Goal: Obtain resource: Obtain resource

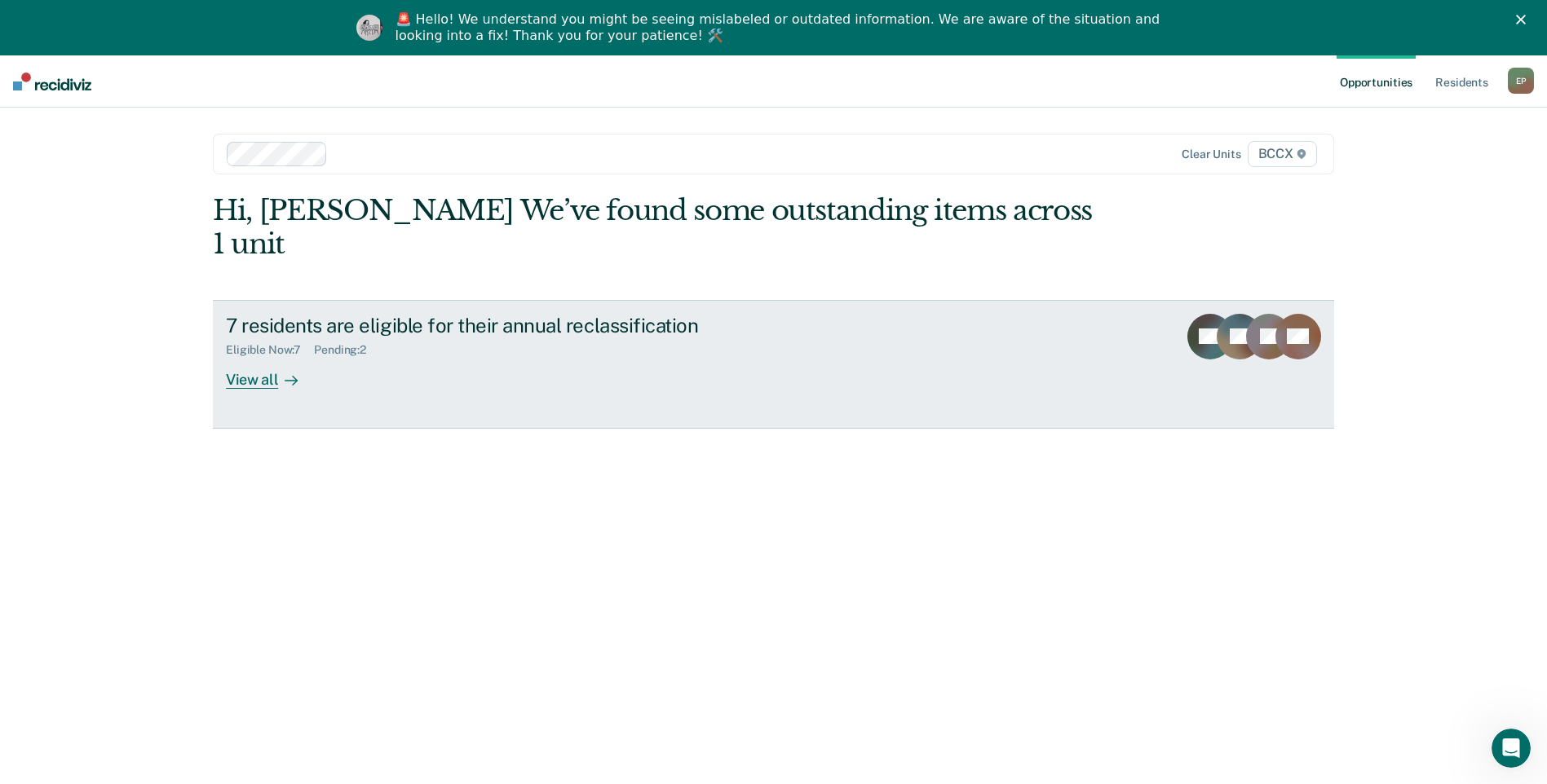
click at [263, 357] on div "View all" at bounding box center [271, 373] width 91 height 32
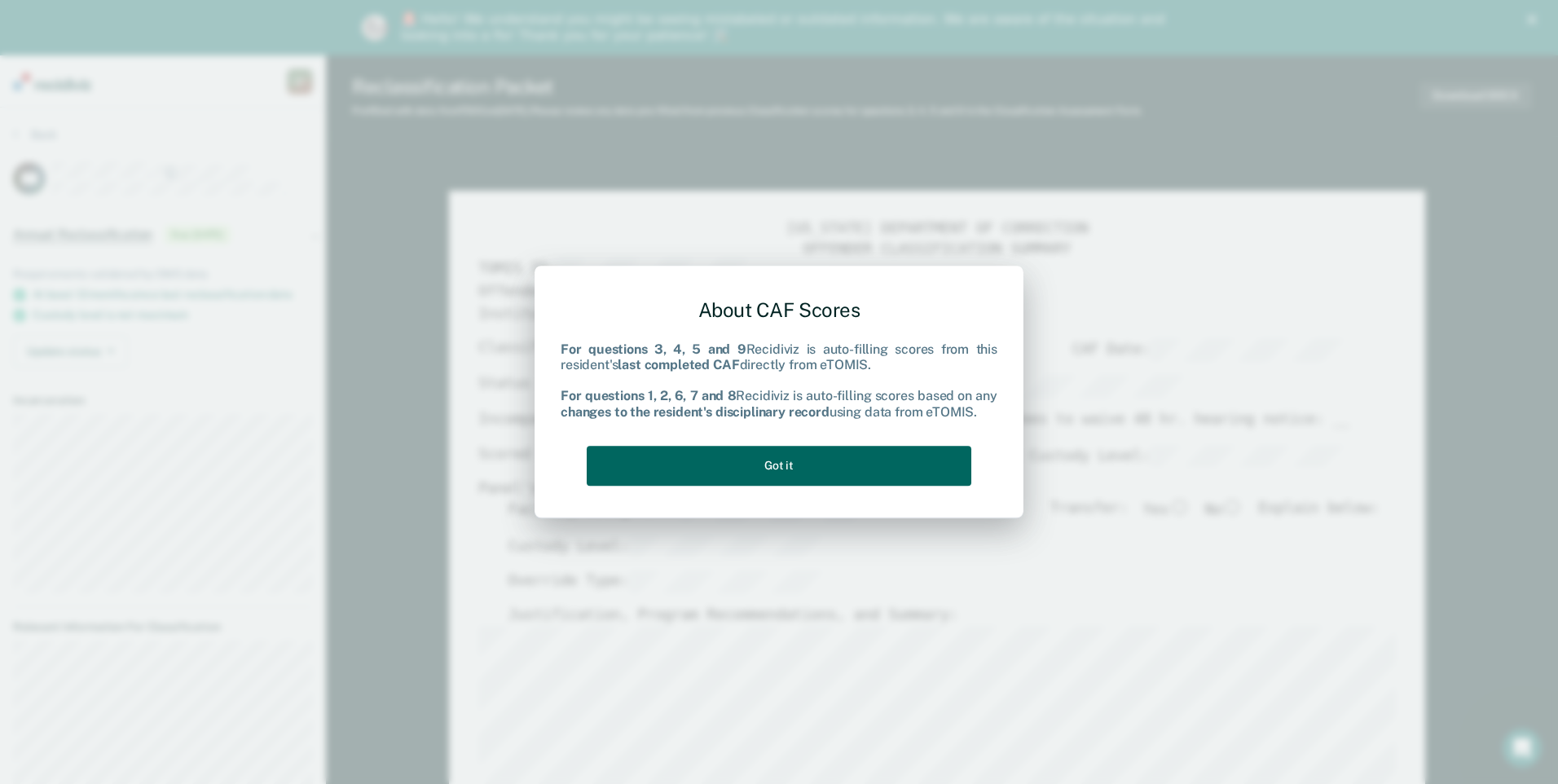
click at [835, 469] on button "Got it" at bounding box center [778, 465] width 384 height 40
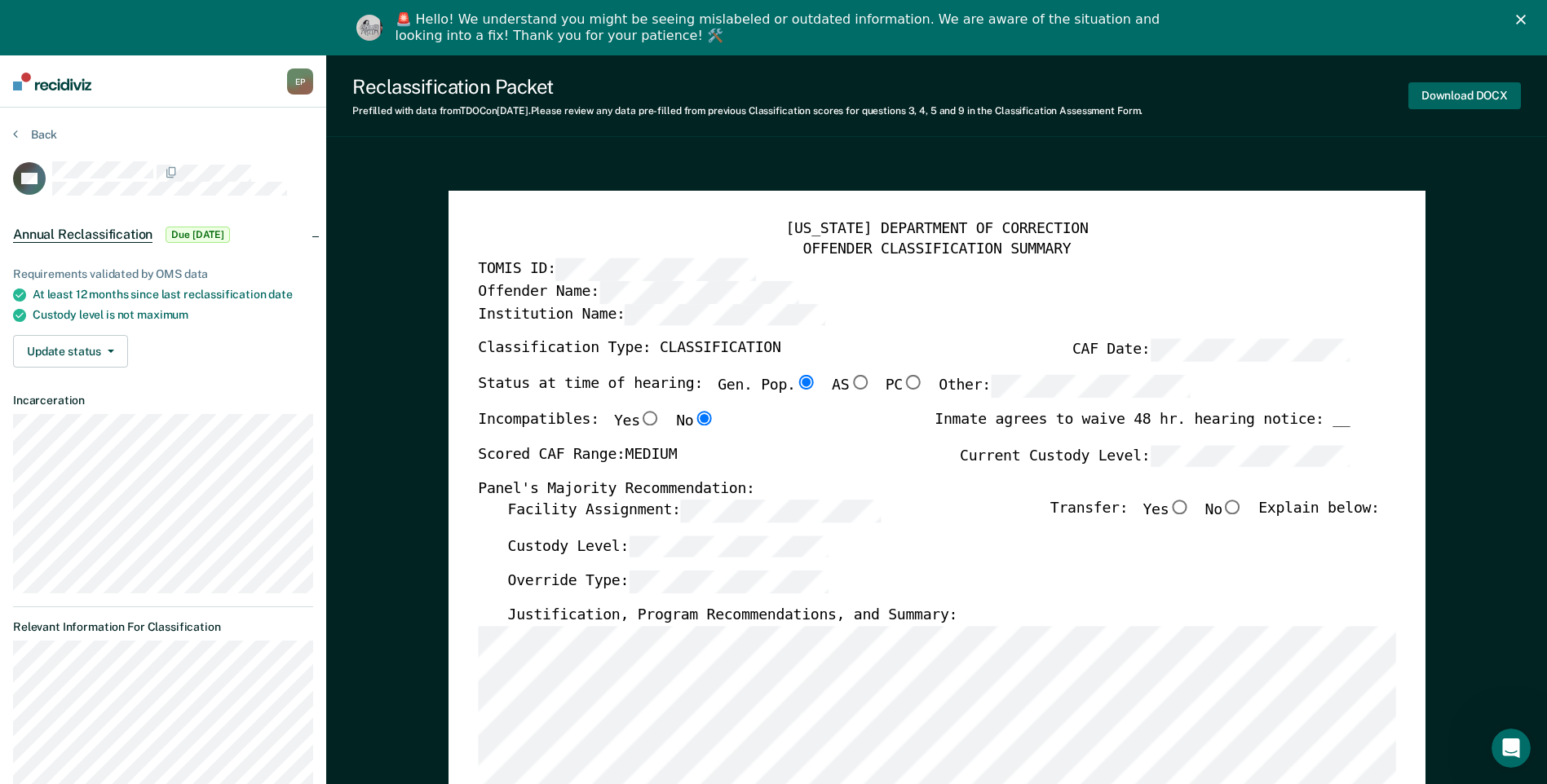
click at [1475, 94] on button "Download DOCX" at bounding box center [1465, 96] width 113 height 27
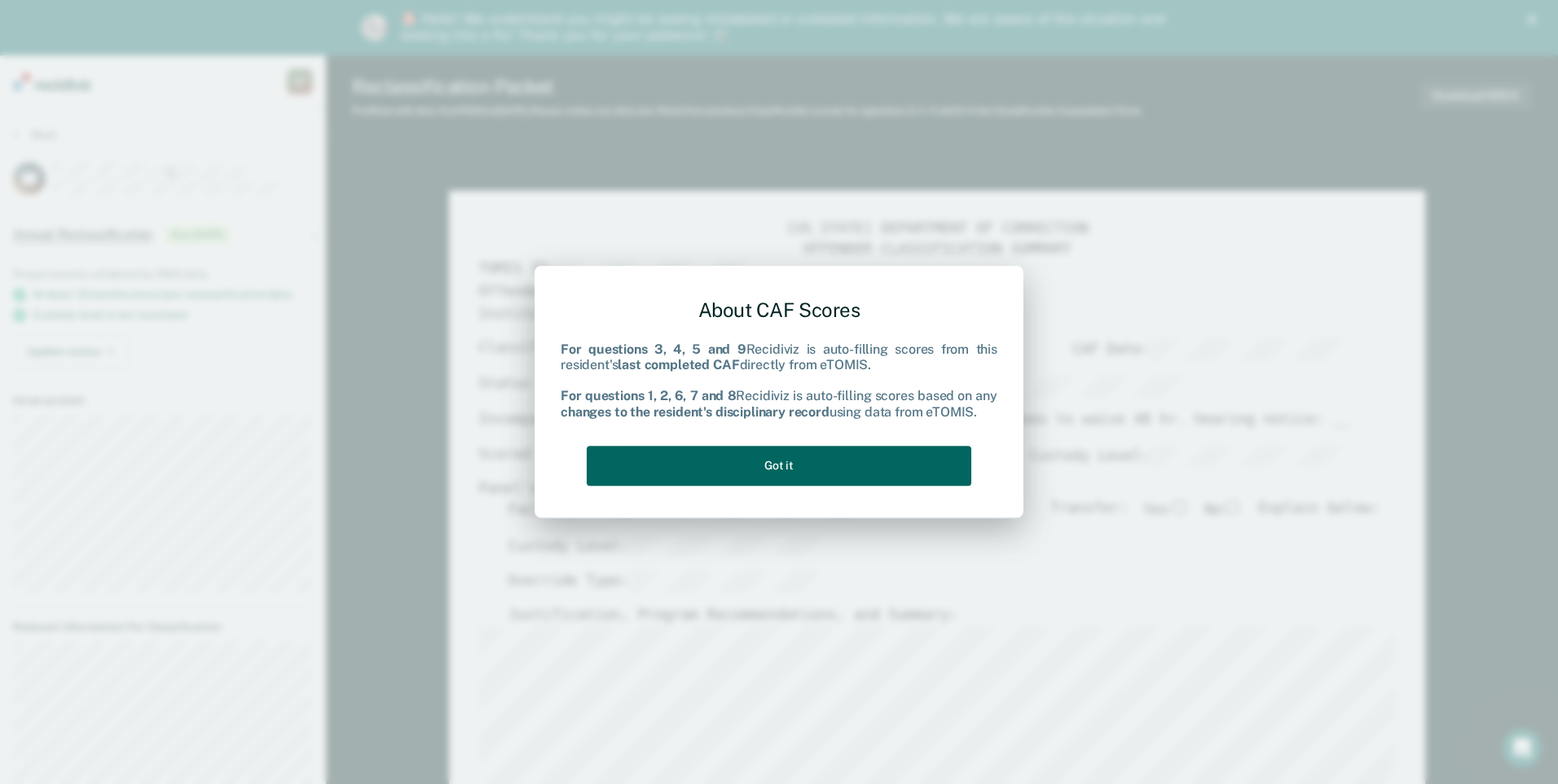
click at [811, 458] on button "Got it" at bounding box center [778, 465] width 384 height 40
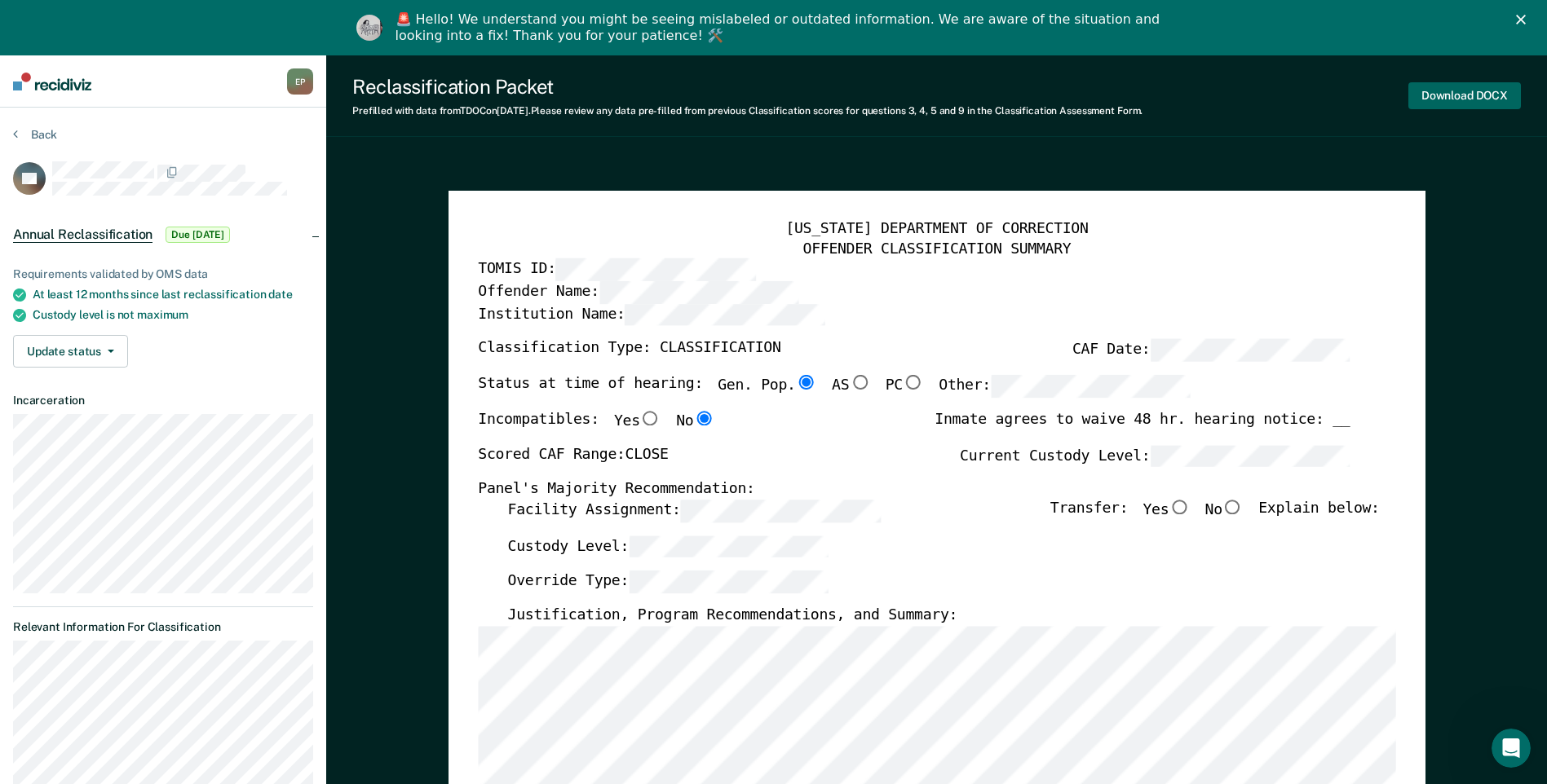
click at [1477, 93] on button "Download DOCX" at bounding box center [1465, 96] width 113 height 27
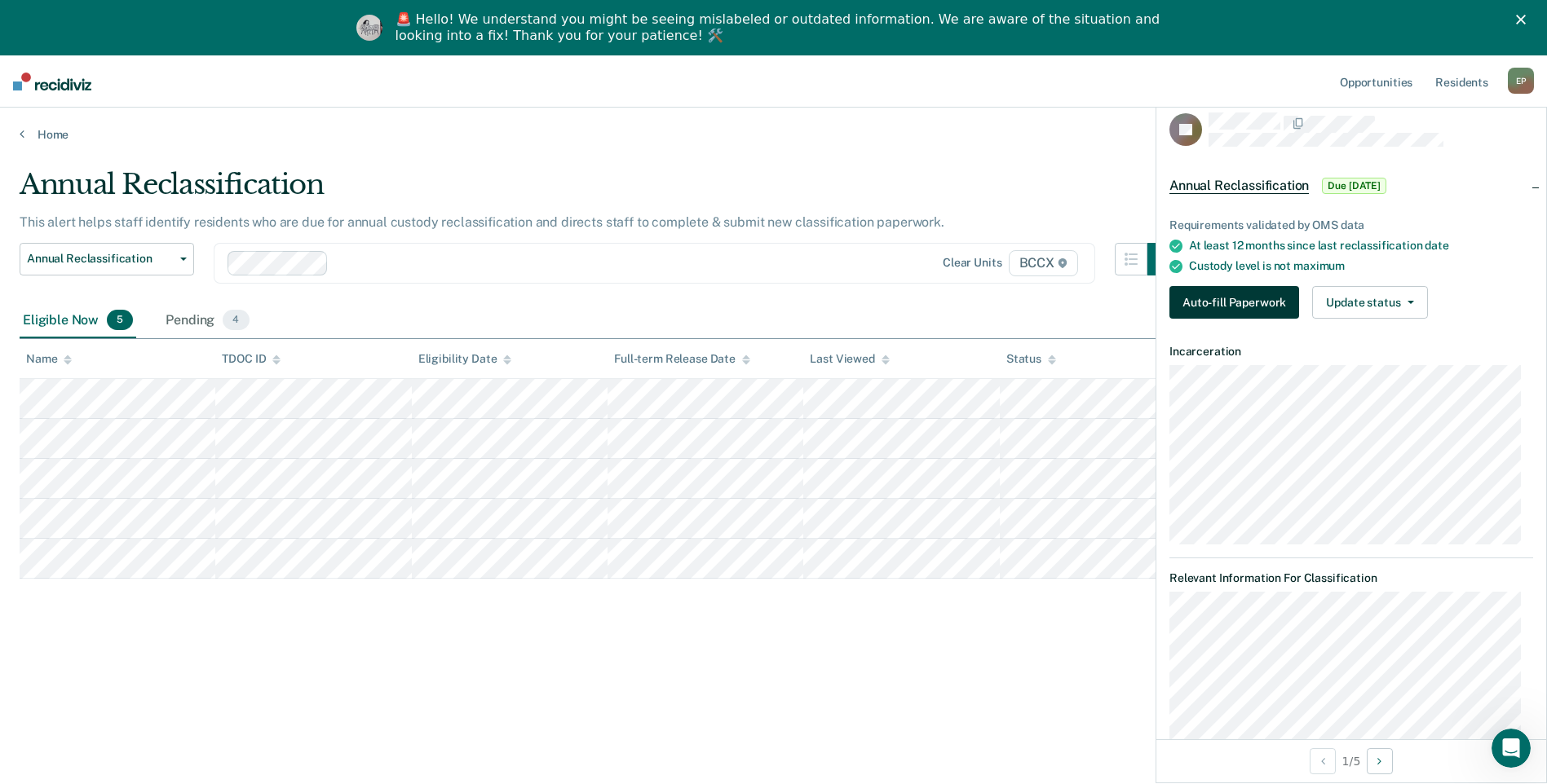
click at [1250, 298] on button "Auto-fill Paperwork" at bounding box center [1234, 302] width 130 height 33
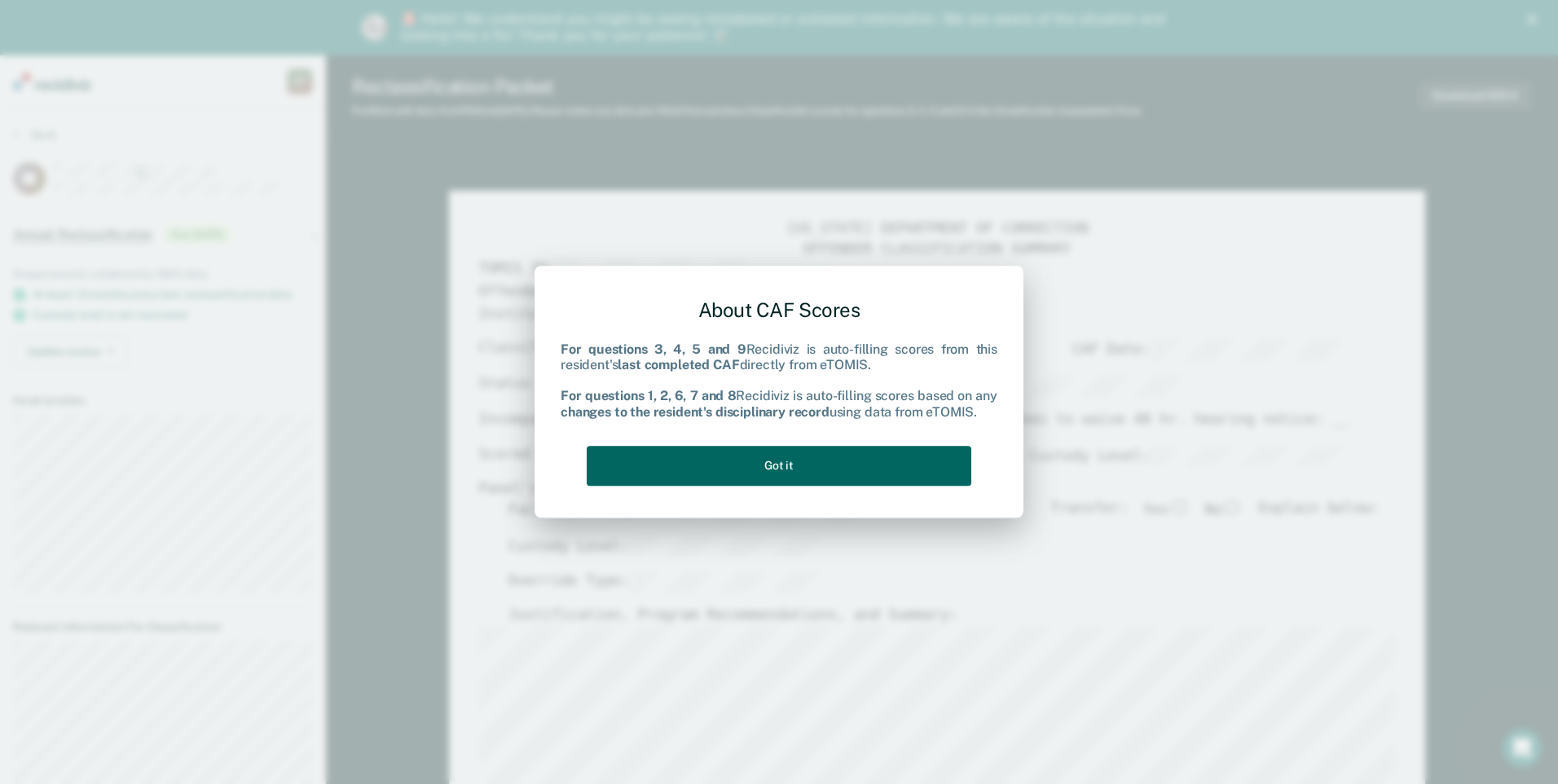
click at [793, 464] on button "Got it" at bounding box center [778, 465] width 384 height 40
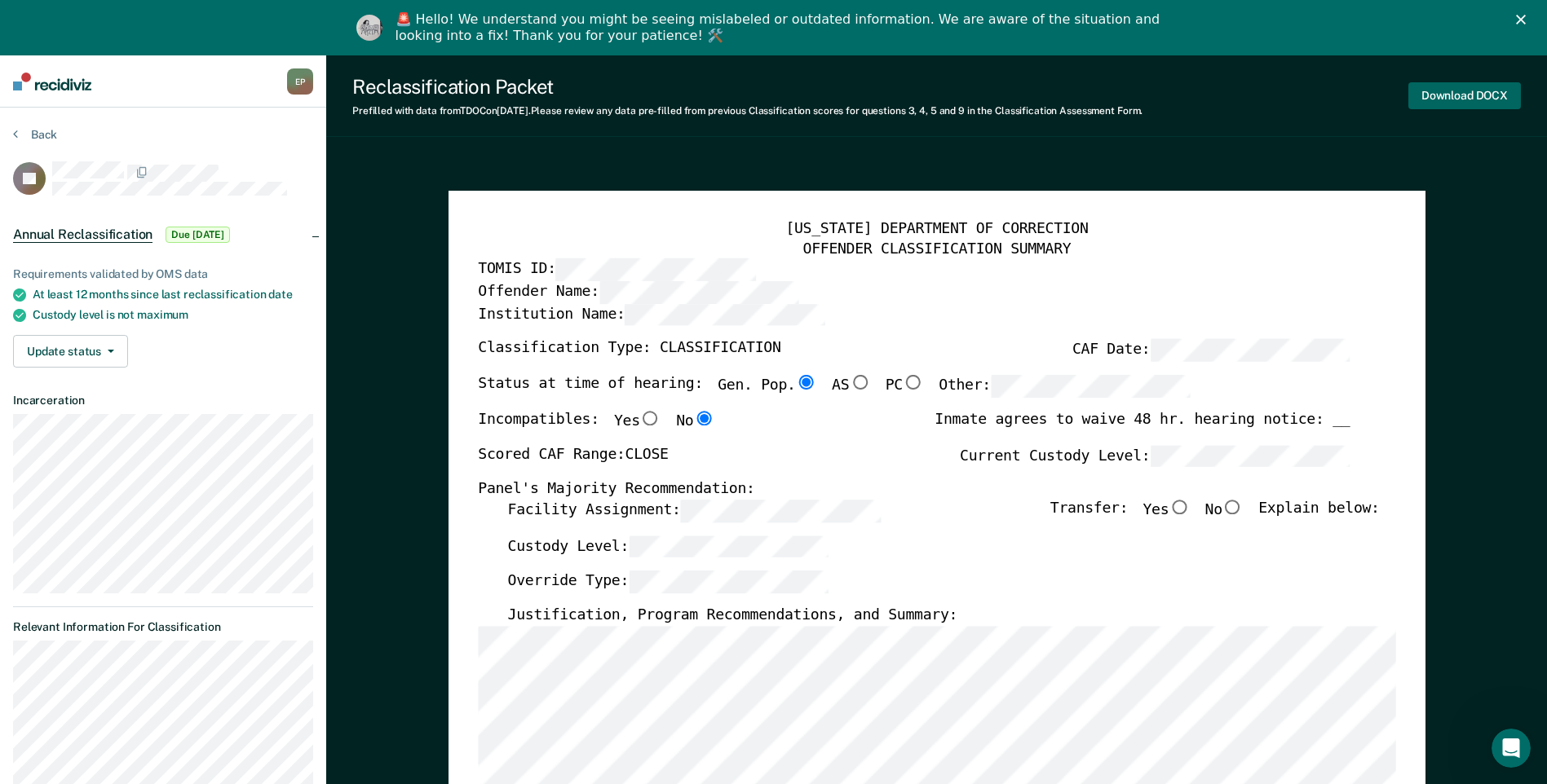
click at [1467, 91] on button "Download DOCX" at bounding box center [1465, 96] width 113 height 27
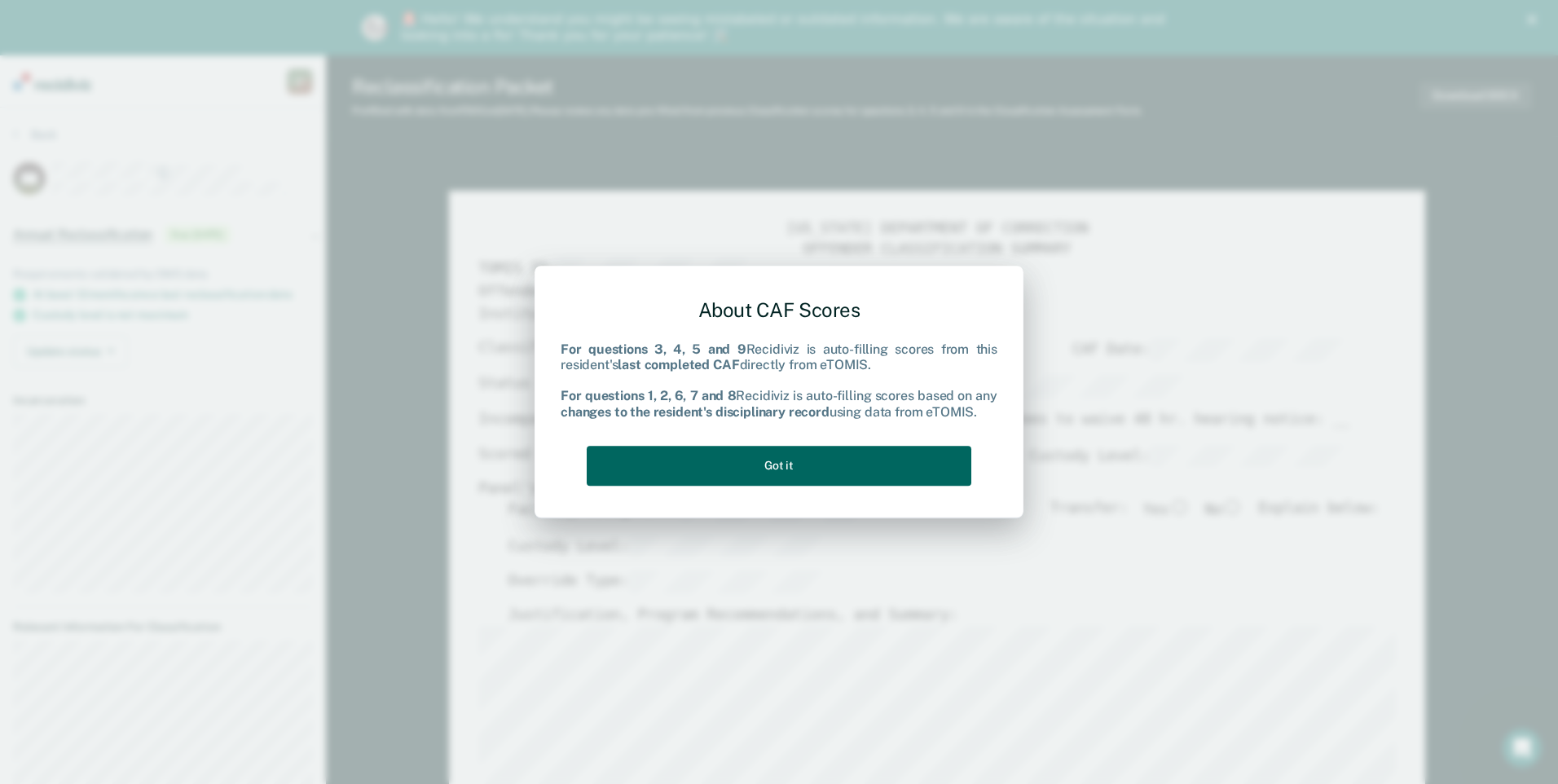
click at [798, 472] on button "Got it" at bounding box center [778, 465] width 384 height 40
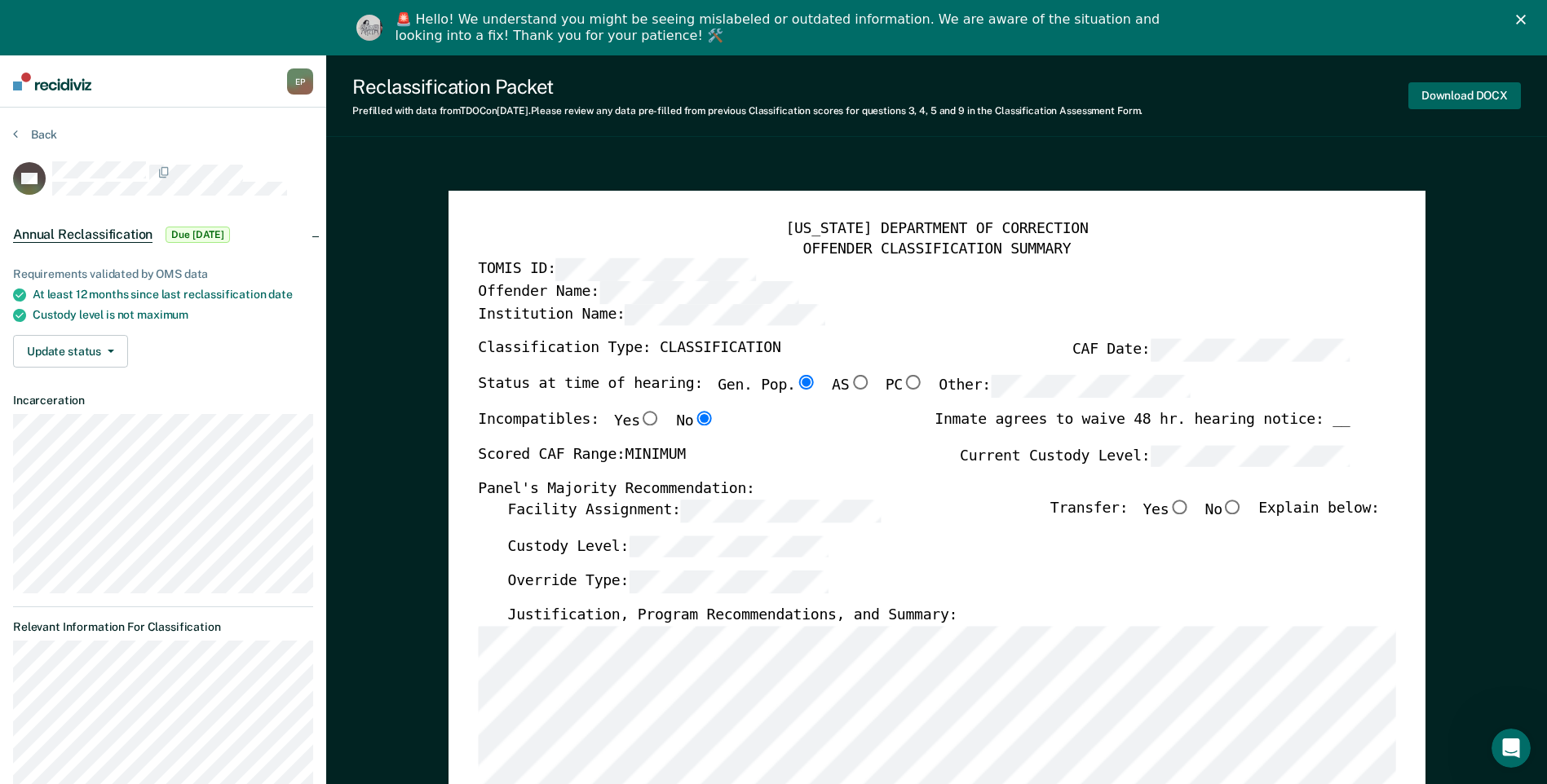
click at [1465, 101] on button "Download DOCX" at bounding box center [1465, 96] width 113 height 27
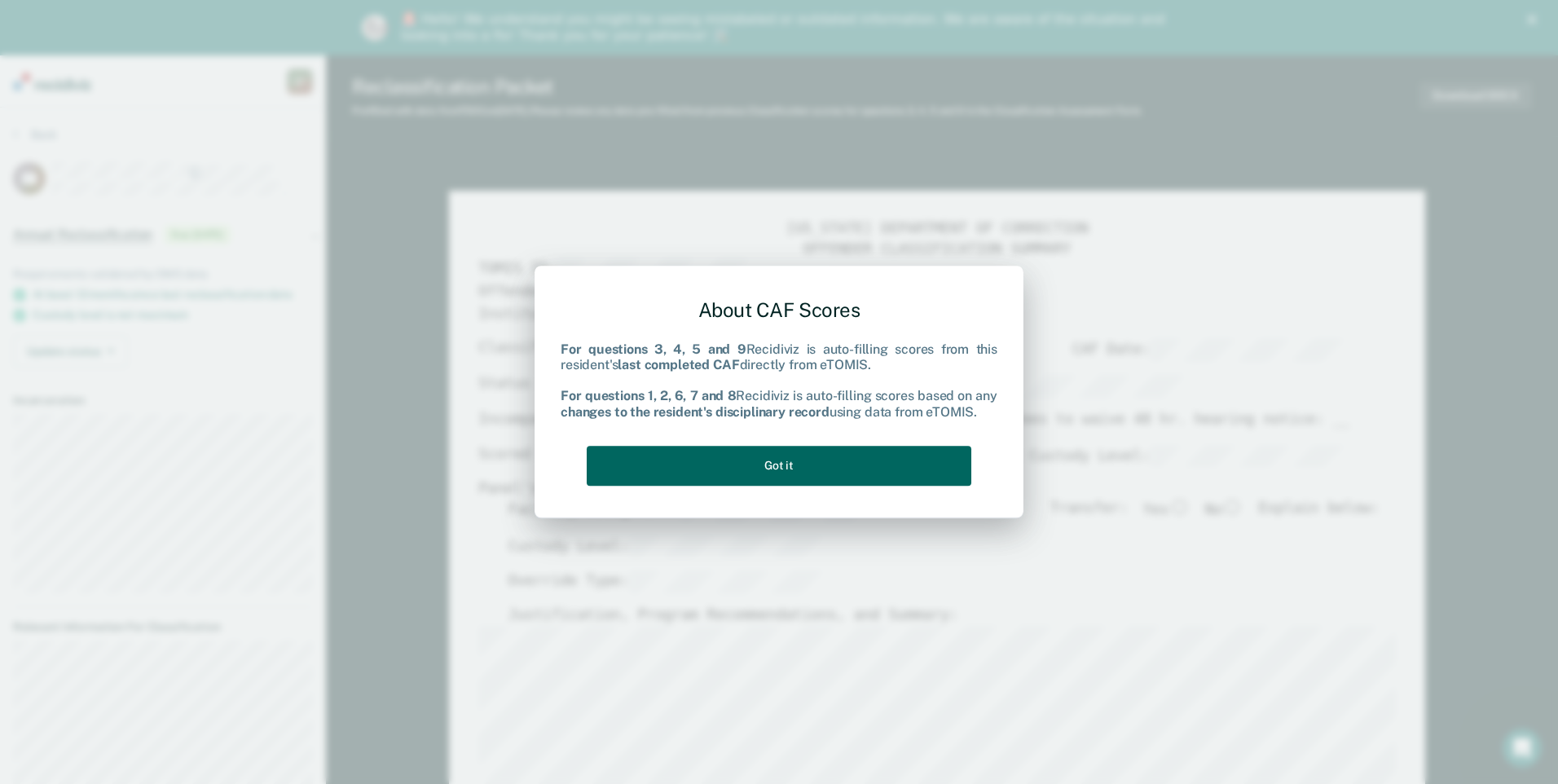
click at [853, 475] on button "Got it" at bounding box center [778, 465] width 384 height 40
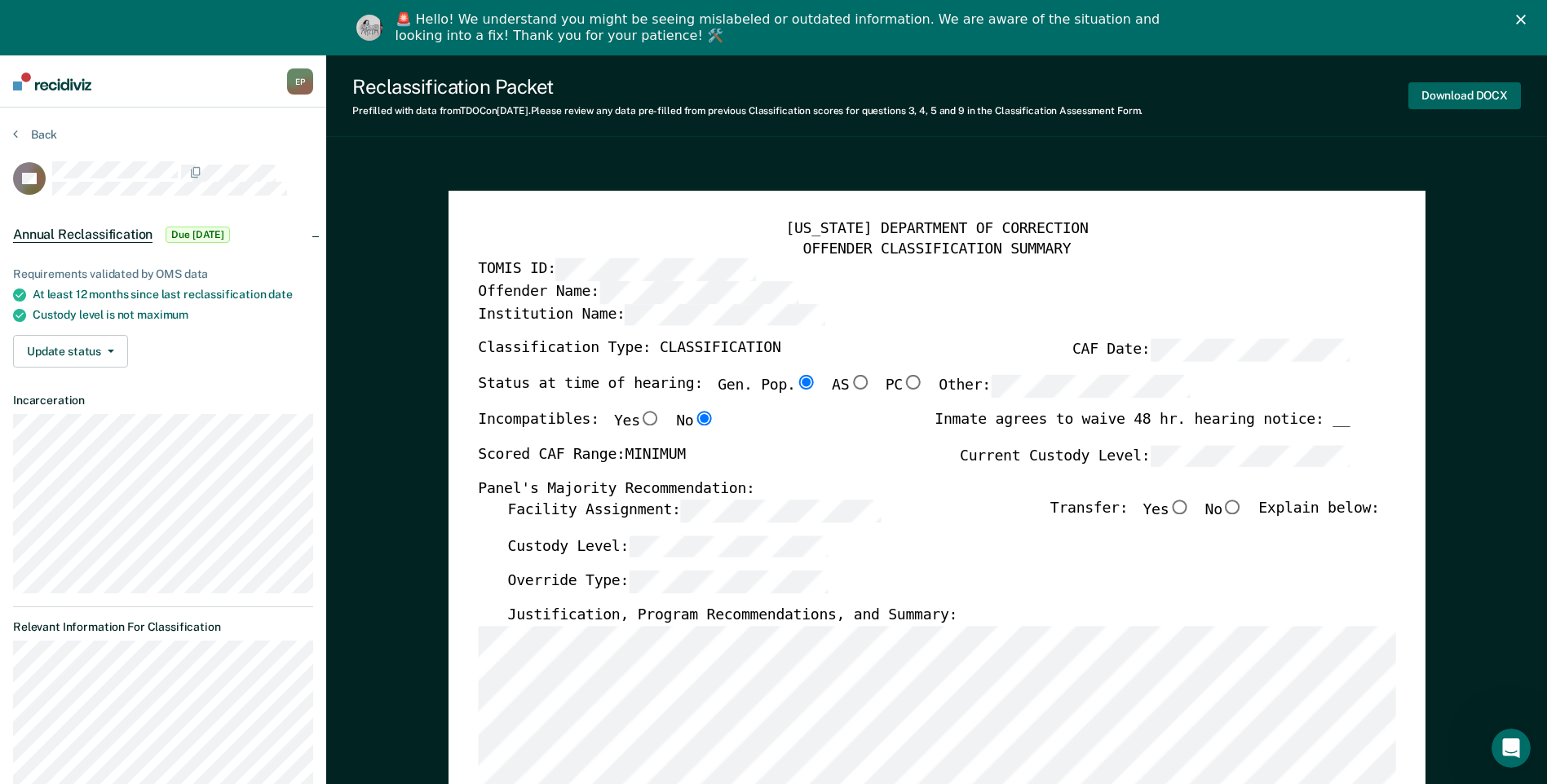
click at [1491, 91] on button "Download DOCX" at bounding box center [1465, 96] width 113 height 27
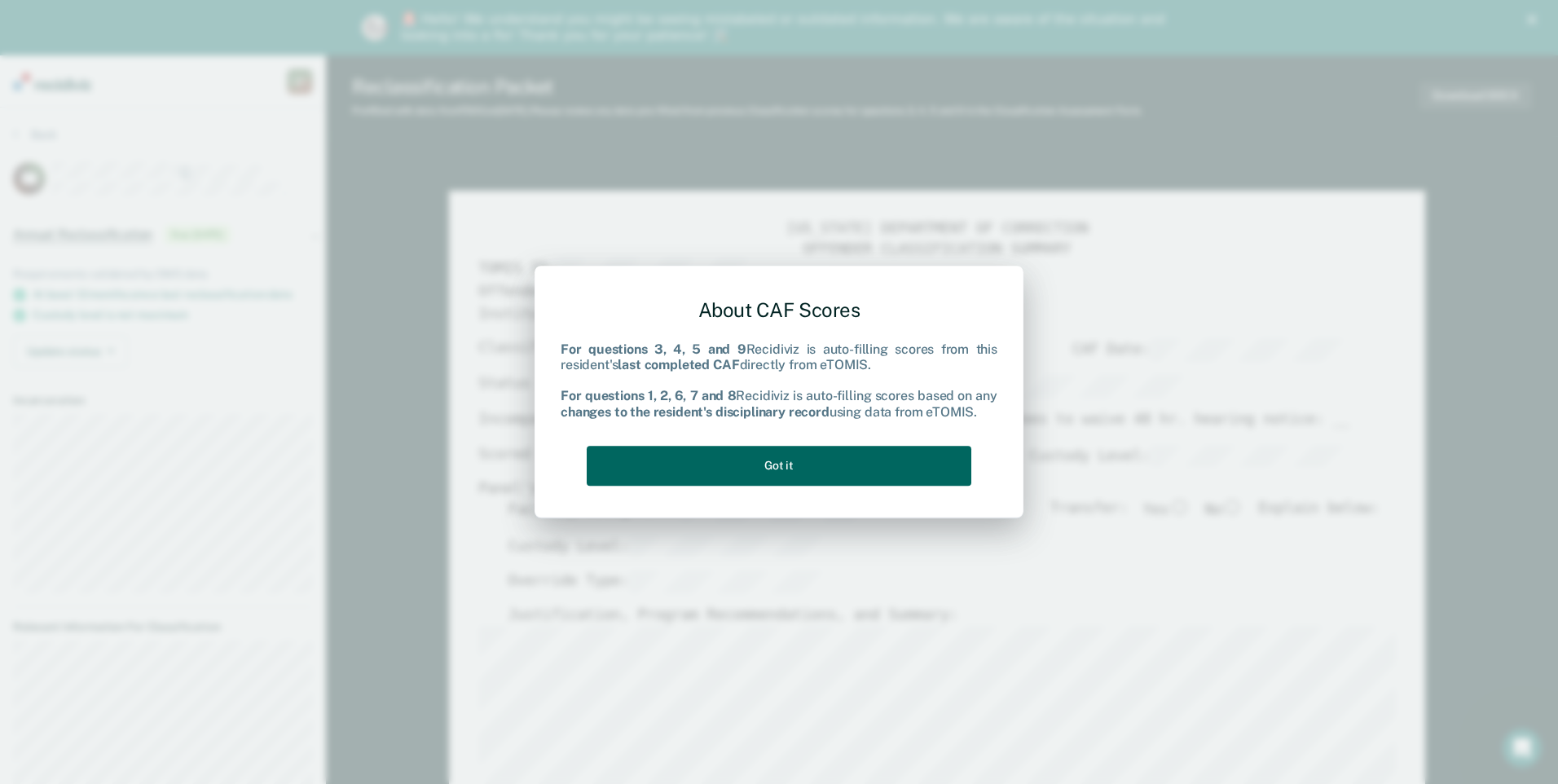
click at [882, 468] on button "Got it" at bounding box center [778, 465] width 384 height 40
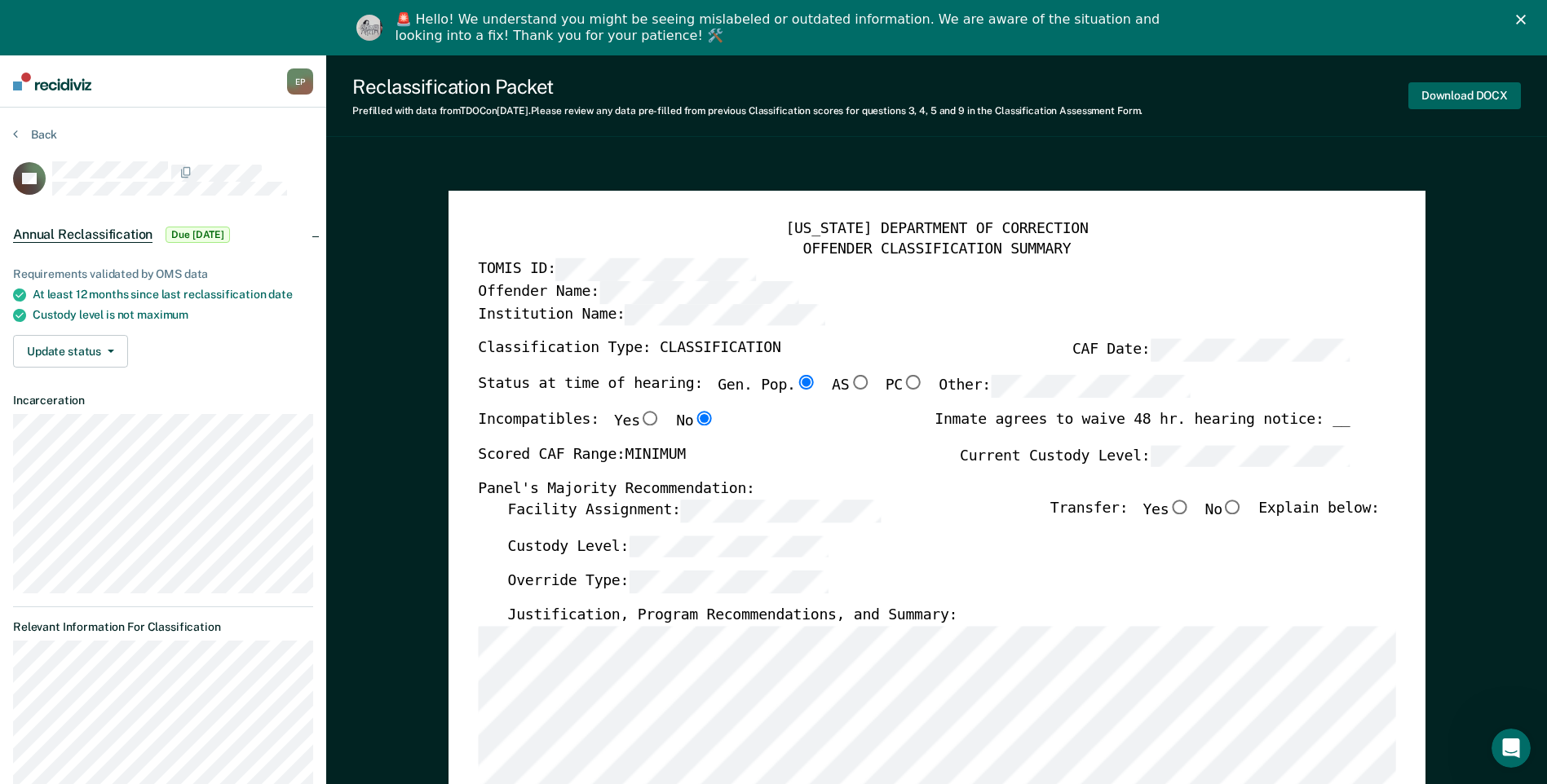
click at [1473, 95] on button "Download DOCX" at bounding box center [1465, 96] width 113 height 27
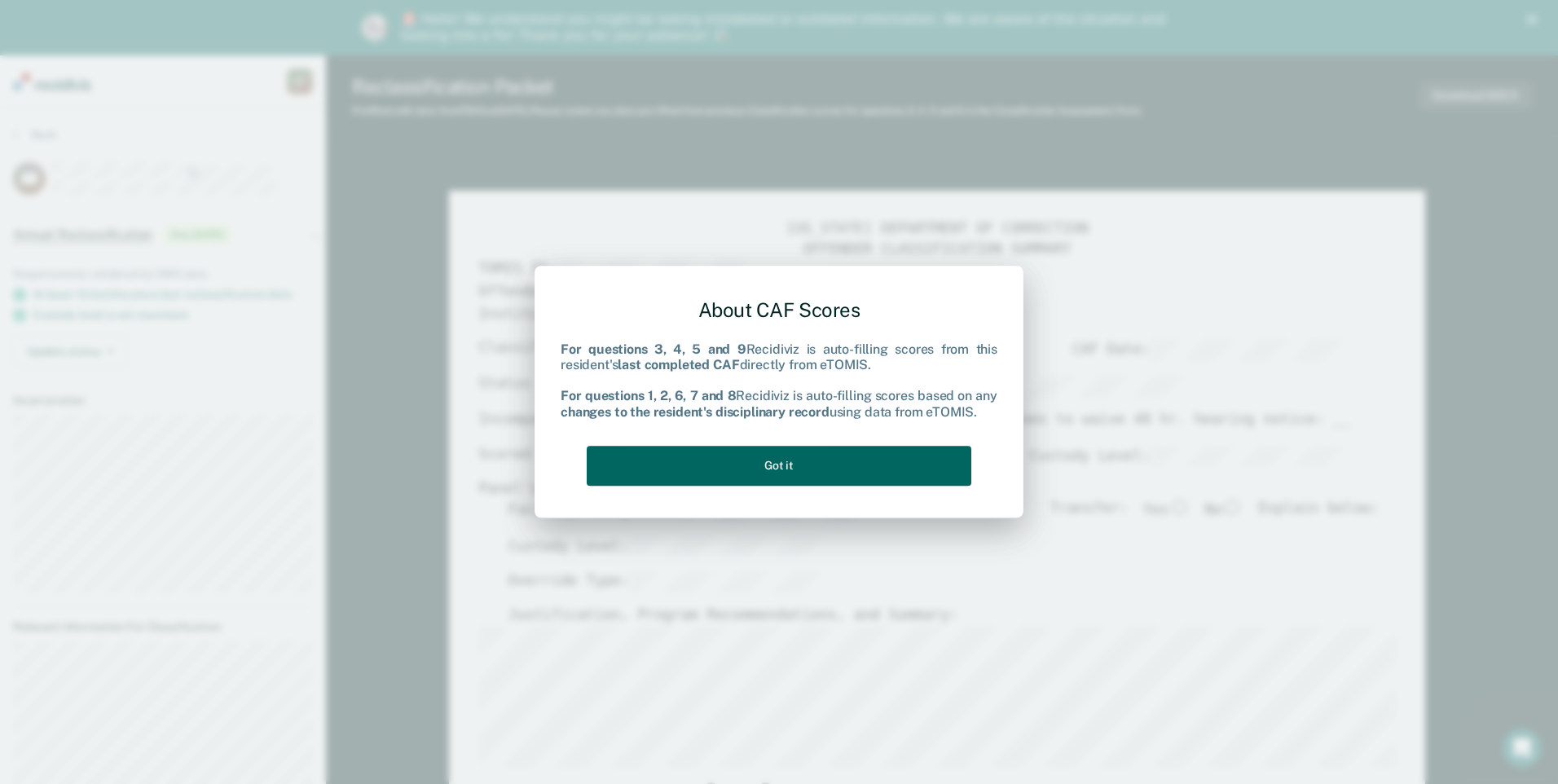
click at [854, 472] on button "Got it" at bounding box center [778, 465] width 384 height 40
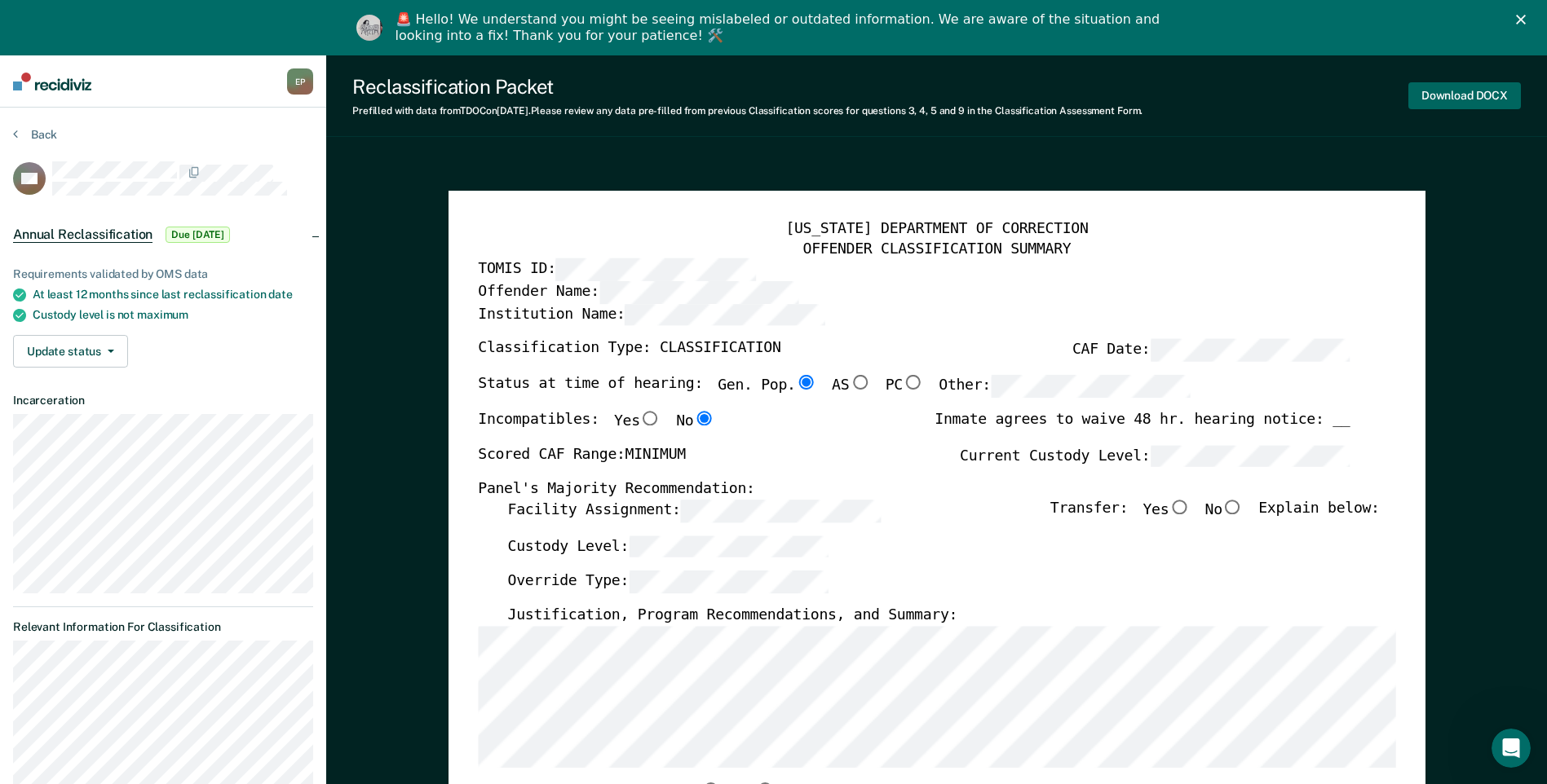
click at [1486, 91] on button "Download DOCX" at bounding box center [1465, 96] width 113 height 27
type textarea "x"
